Goal: Task Accomplishment & Management: Use online tool/utility

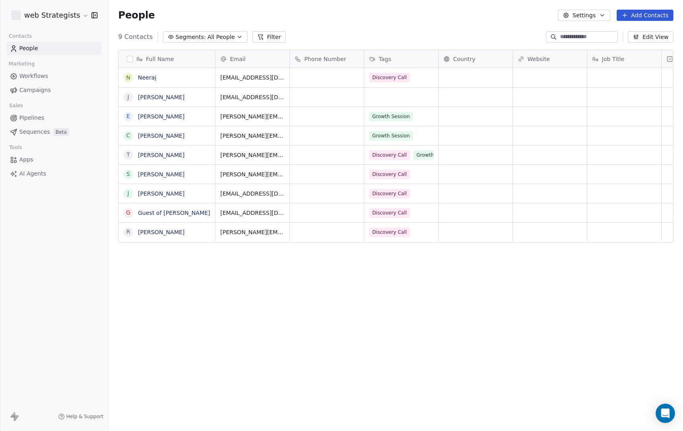
scroll to position [379, 574]
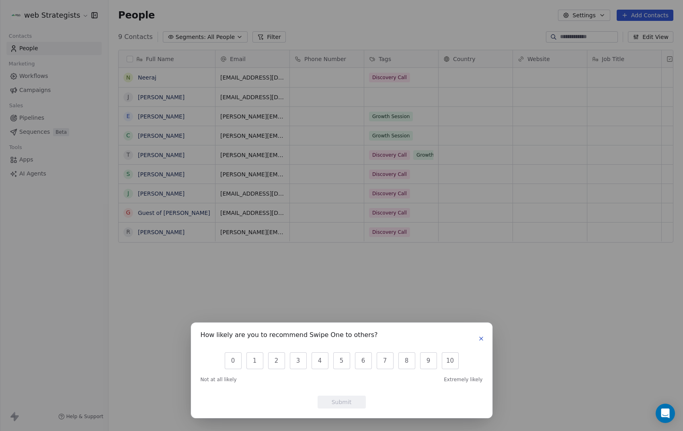
click at [480, 338] on icon "button" at bounding box center [480, 338] width 3 height 3
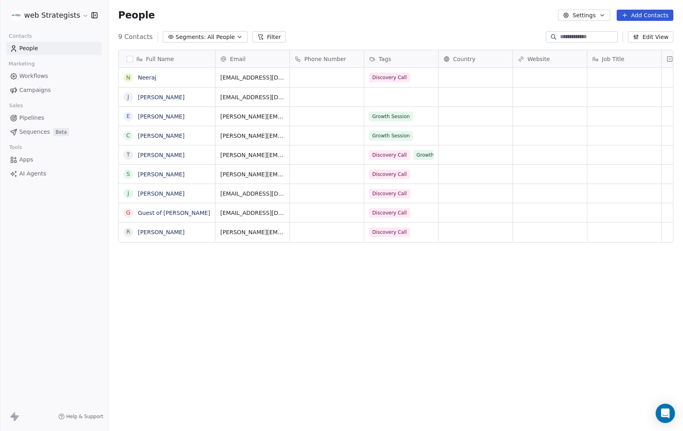
click at [76, 21] on html "web Strategists Contacts People Marketing Workflows Campaigns Sales Pipelines S…" at bounding box center [341, 215] width 683 height 431
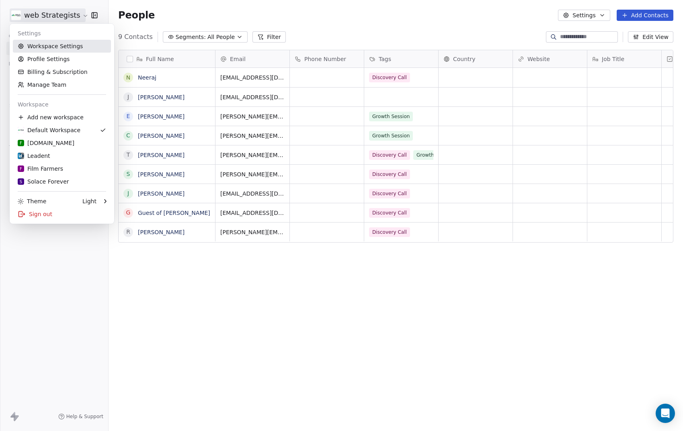
click at [69, 51] on link "Workspace Settings" at bounding box center [62, 46] width 98 height 13
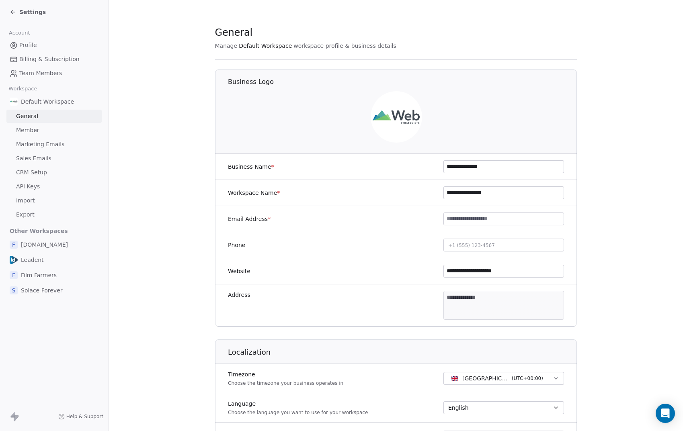
click at [47, 188] on link "API Keys" at bounding box center [53, 186] width 95 height 13
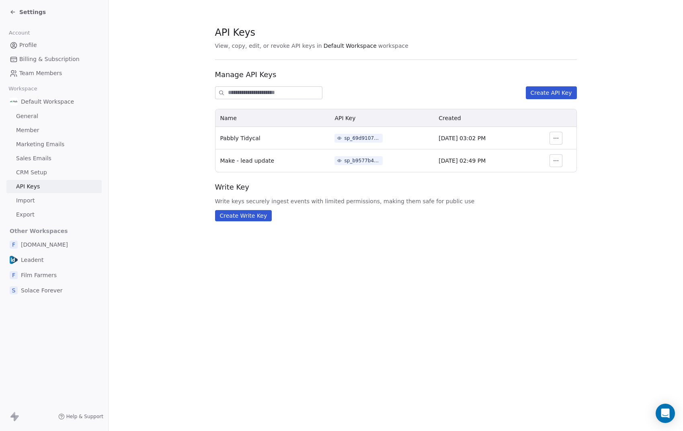
click at [14, 11] on icon at bounding box center [13, 12] width 6 height 6
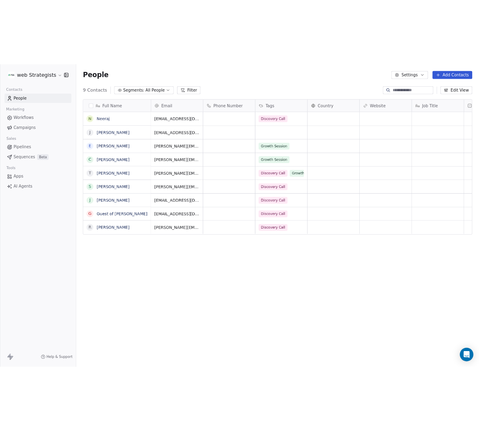
scroll to position [379, 574]
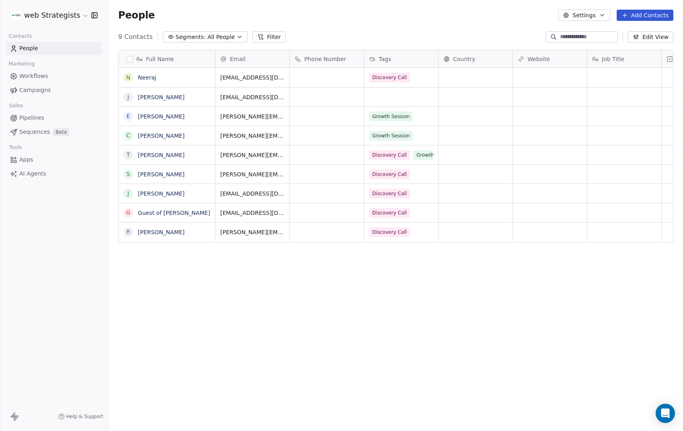
click at [41, 160] on link "Apps" at bounding box center [53, 159] width 95 height 13
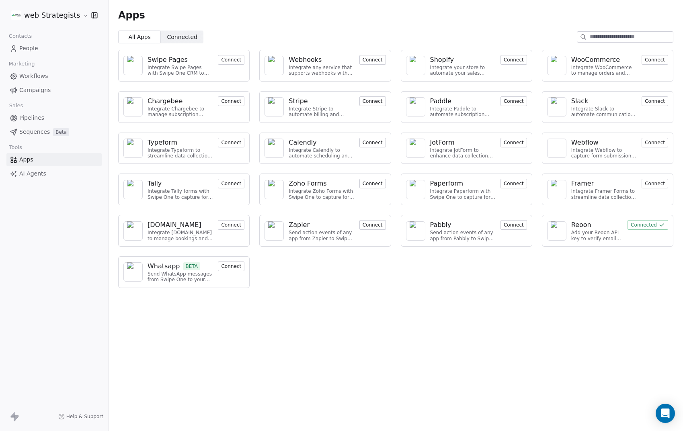
click at [234, 269] on button "Connect" at bounding box center [231, 267] width 27 height 10
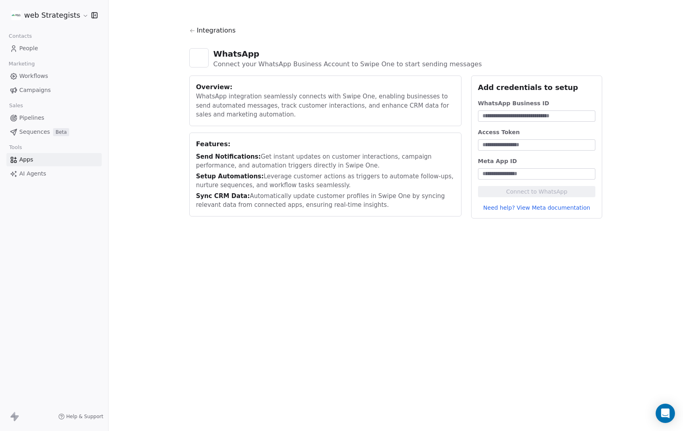
click at [338, 323] on div "Integrations WhatsApp Connect your WhatsApp Business Account to Swipe One to st…" at bounding box center [395, 215] width 574 height 431
click at [657, 172] on div "Integrations WhatsApp Connect your WhatsApp Business Account to Swipe One to st…" at bounding box center [395, 122] width 574 height 244
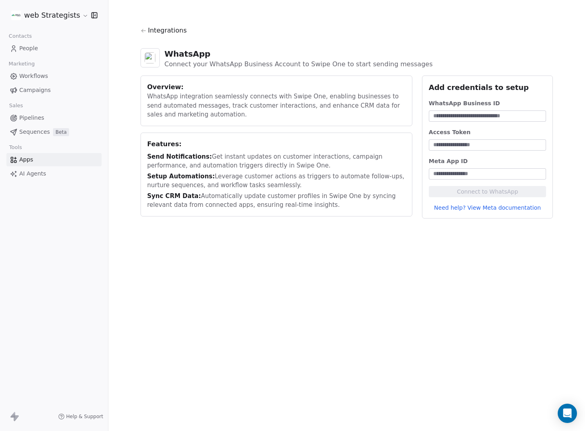
click at [481, 209] on link "Need help? View Meta documentation" at bounding box center [488, 208] width 118 height 8
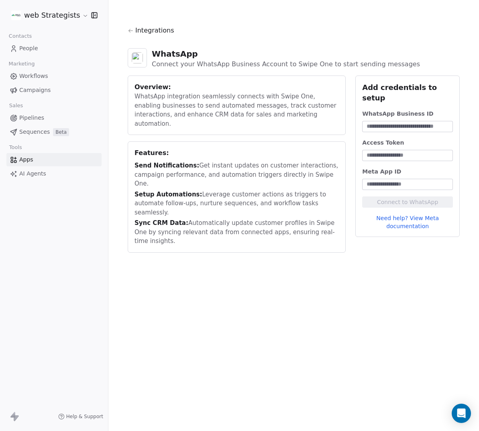
click at [407, 151] on input at bounding box center [408, 155] width 88 height 8
click at [410, 110] on div "WhatsApp Business ID" at bounding box center [407, 114] width 91 height 8
copy div "WhatsApp Business ID"
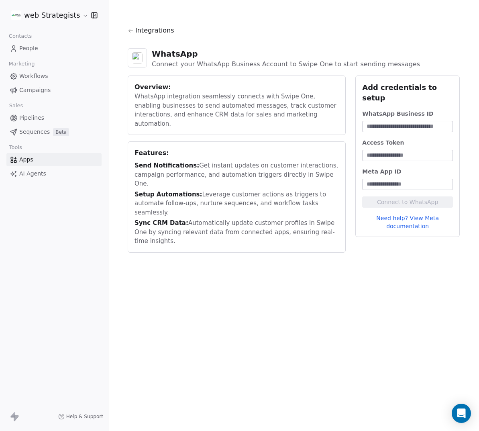
click at [380, 123] on input at bounding box center [408, 127] width 88 height 8
paste input "**********"
type input "**********"
click at [458, 123] on div "**********" at bounding box center [408, 156] width 104 height 161
click at [428, 214] on link "Need help? View Meta documentation" at bounding box center [407, 222] width 91 height 16
